Goal: Task Accomplishment & Management: Manage account settings

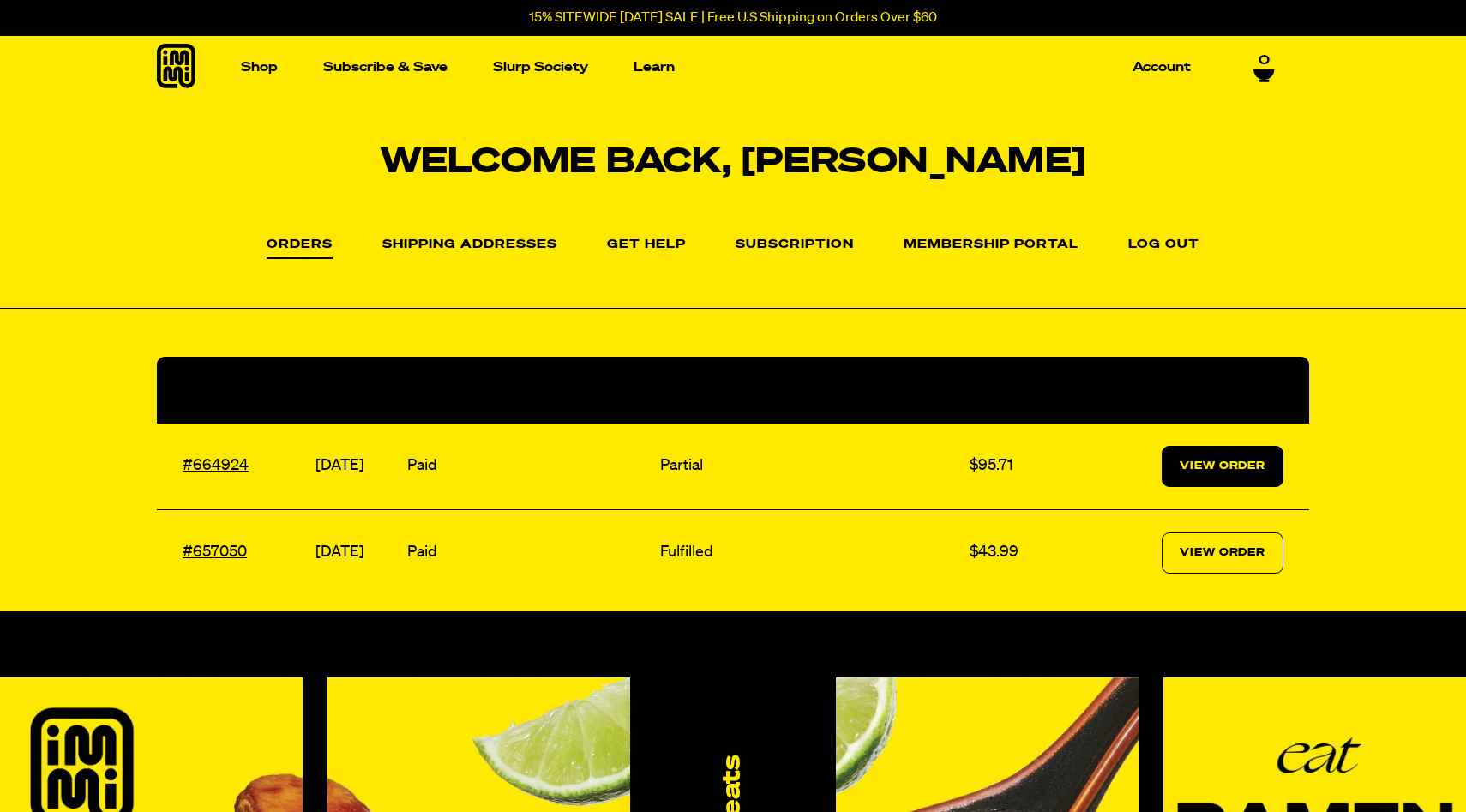
click at [1178, 479] on link "View Order" at bounding box center [1222, 467] width 122 height 41
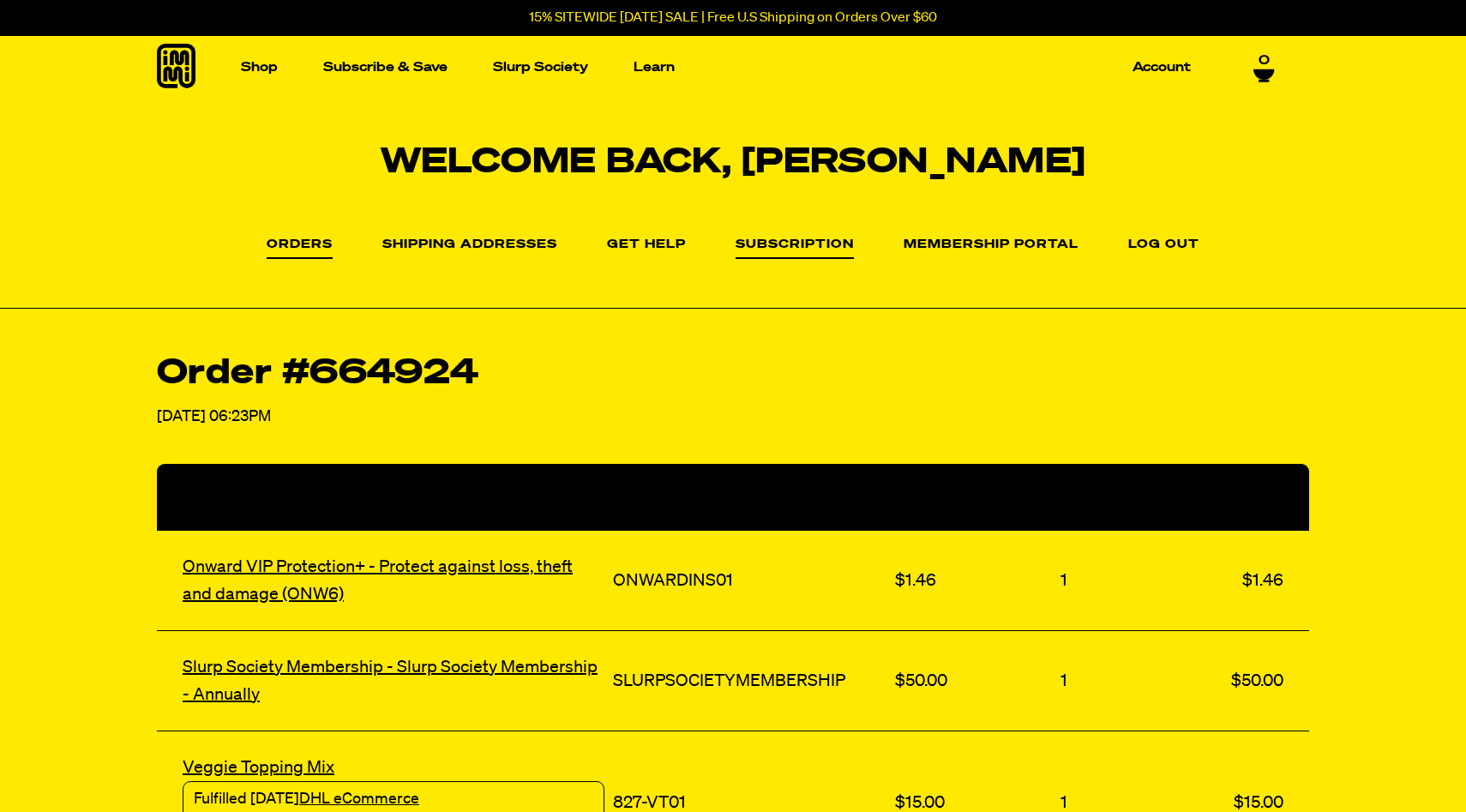
click at [808, 248] on link "Subscription" at bounding box center [794, 249] width 118 height 20
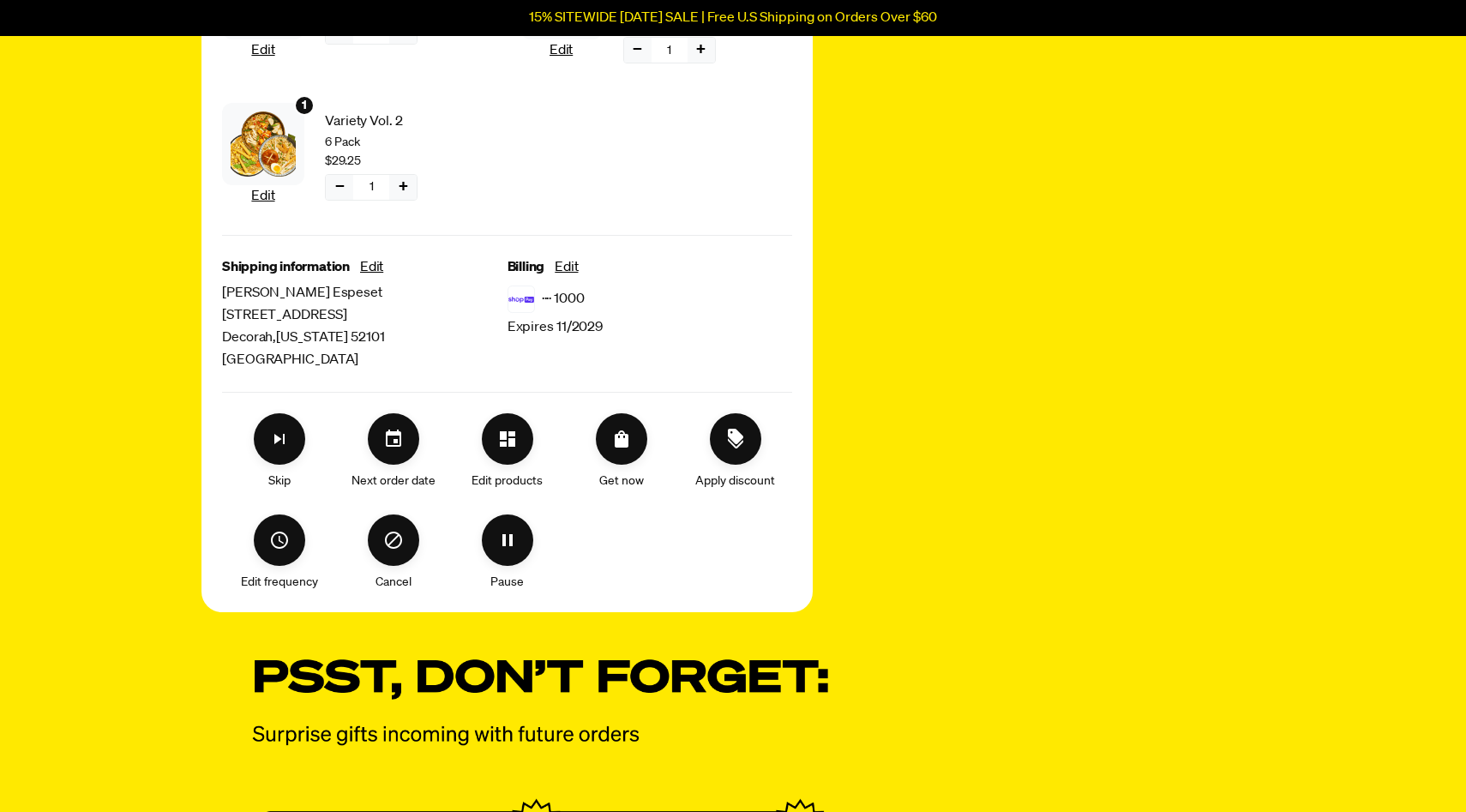
scroll to position [591, 0]
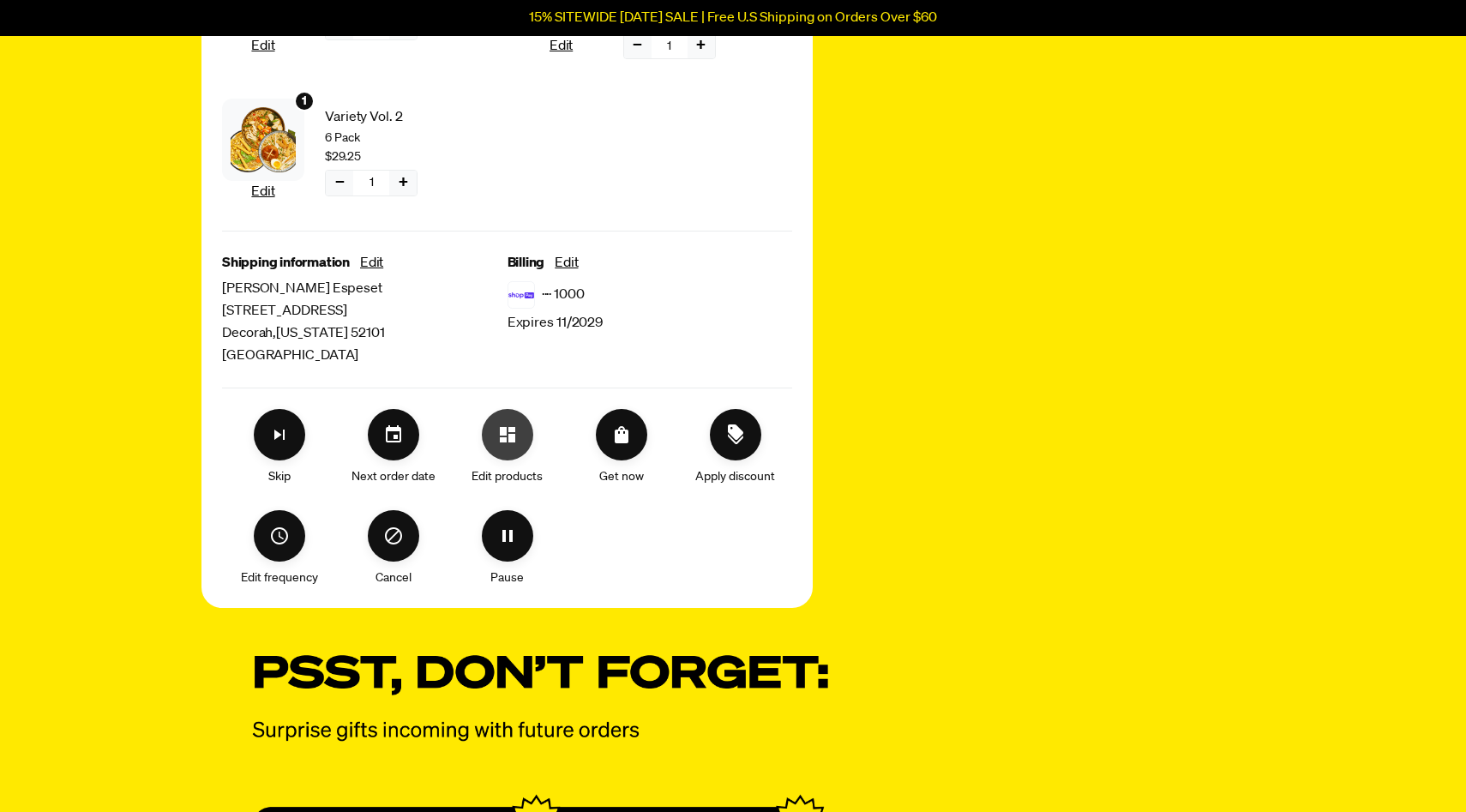
click at [504, 440] on icon "Edit products" at bounding box center [508, 434] width 16 height 16
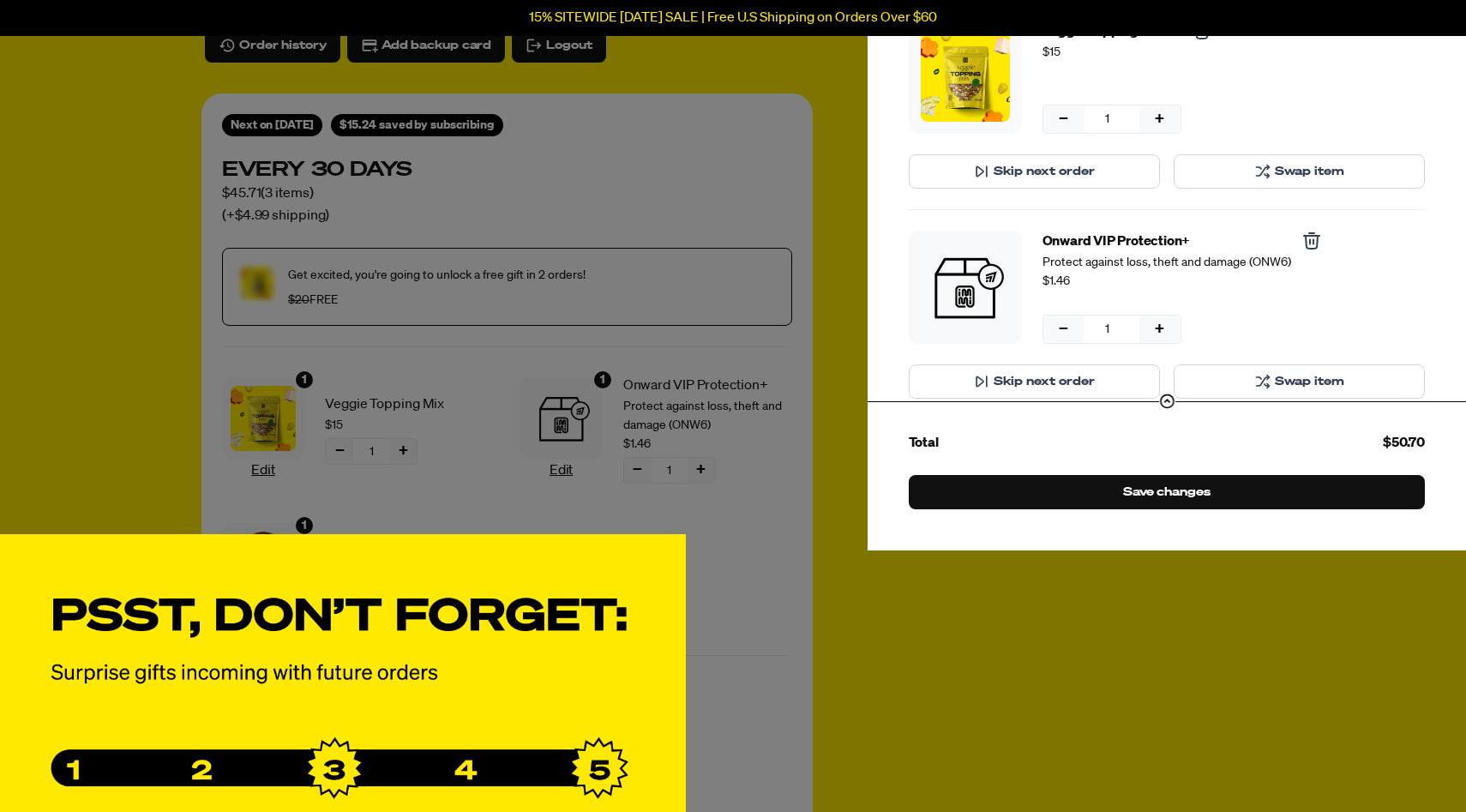
scroll to position [0, 0]
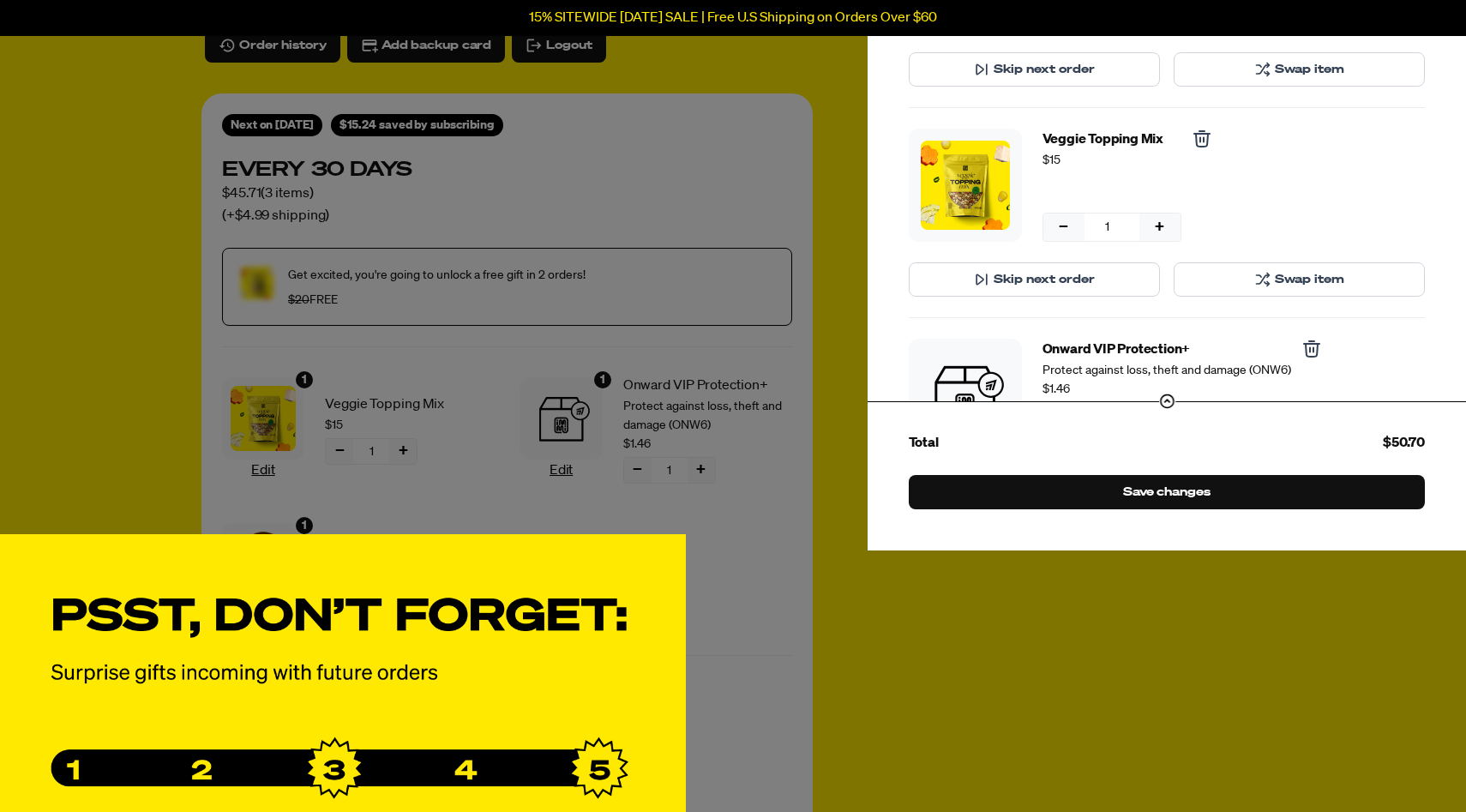
click at [812, 205] on div "Manage product(s) Variety Vol. 2 6 Pack $29.25 − 1 + − 1 + Skip next order Swap…" at bounding box center [733, 405] width 1466 height 1334
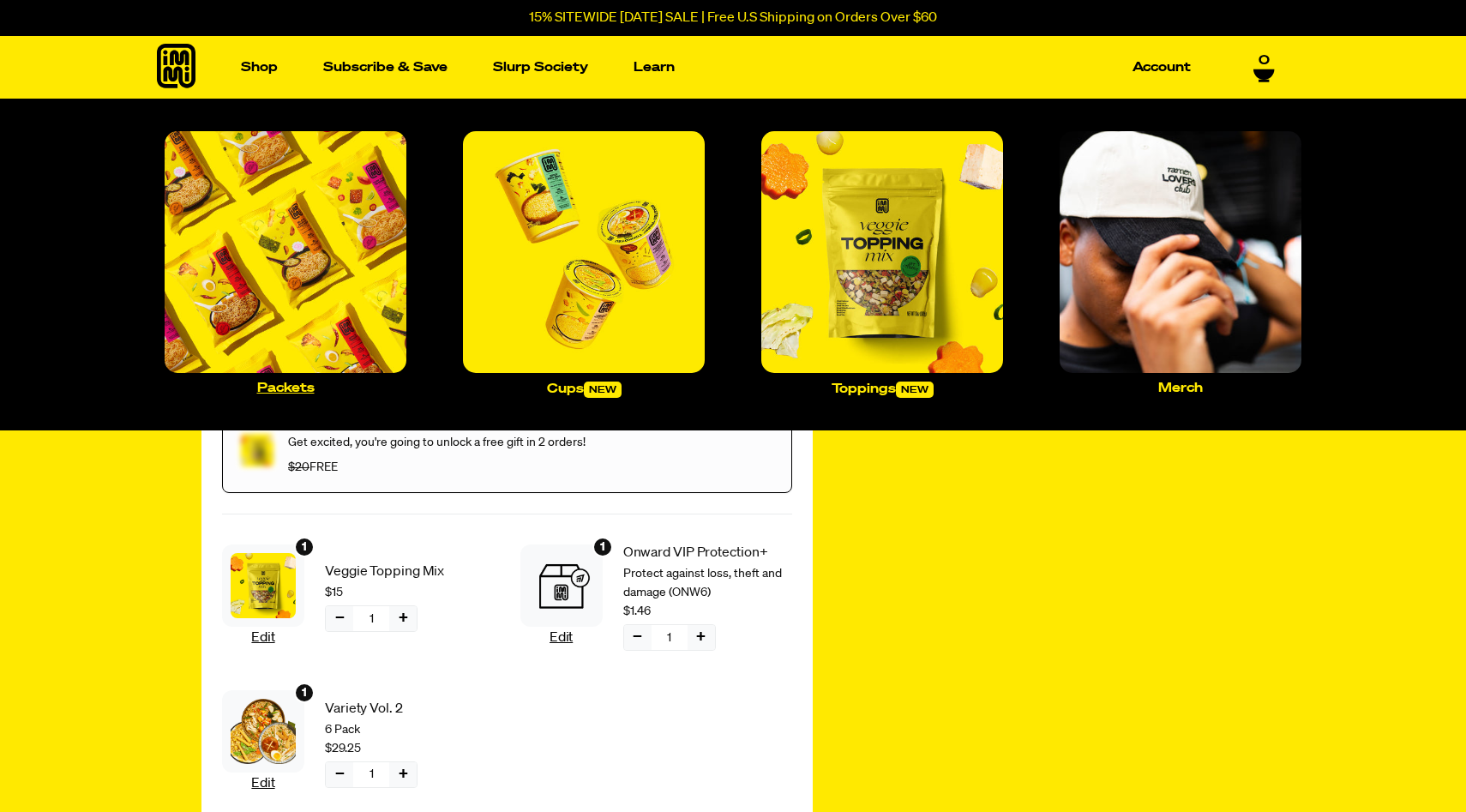
click at [298, 386] on p "Packets" at bounding box center [286, 388] width 58 height 13
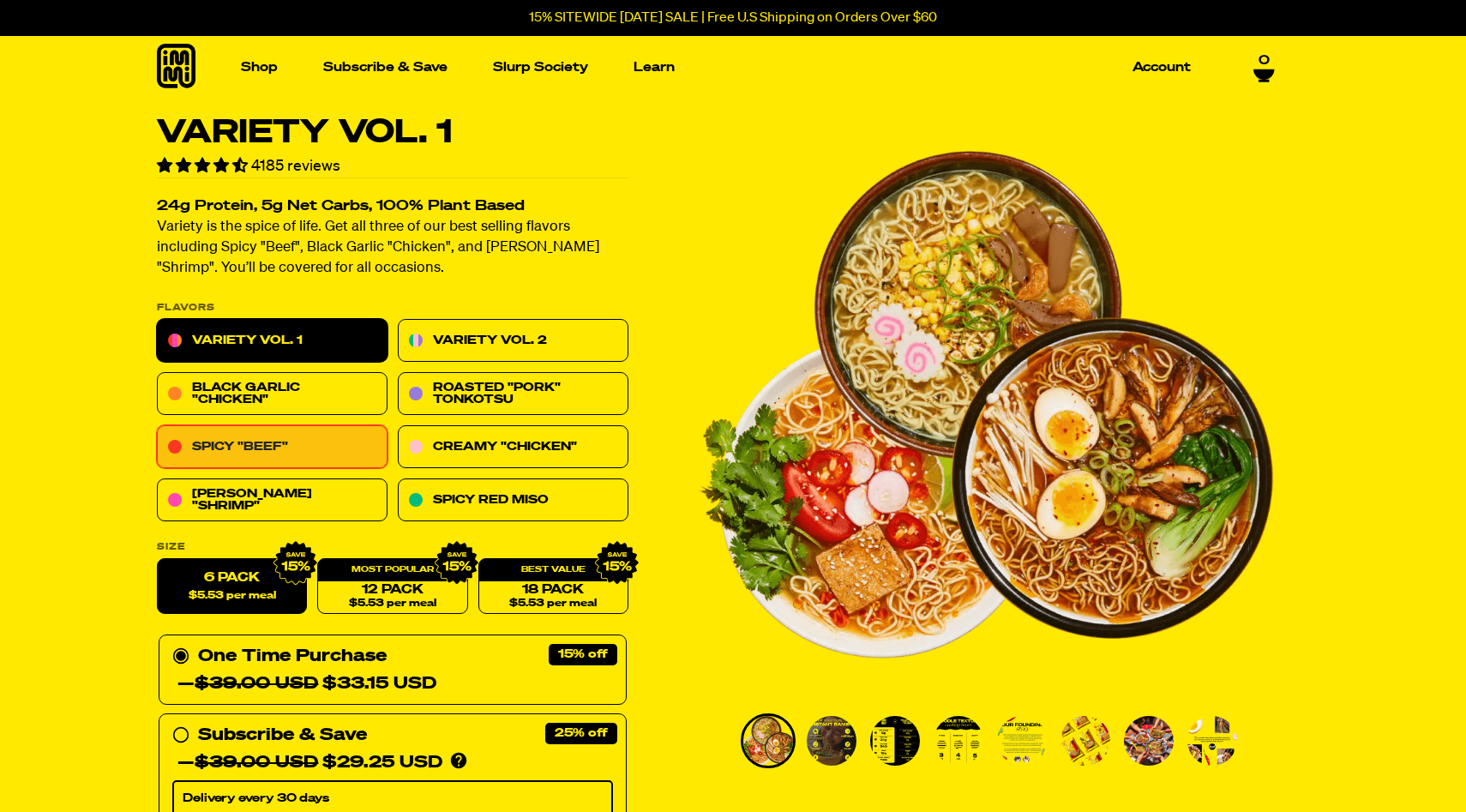
click at [326, 462] on link "Spicy "Beef"" at bounding box center [272, 448] width 231 height 43
